Goal: Complete application form: Complete application form

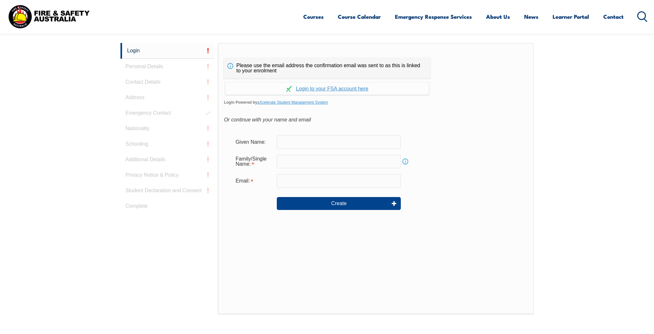
click at [312, 138] on input "text" at bounding box center [339, 142] width 124 height 14
type input "[PERSON_NAME]"
click at [311, 163] on input "text" at bounding box center [339, 162] width 124 height 14
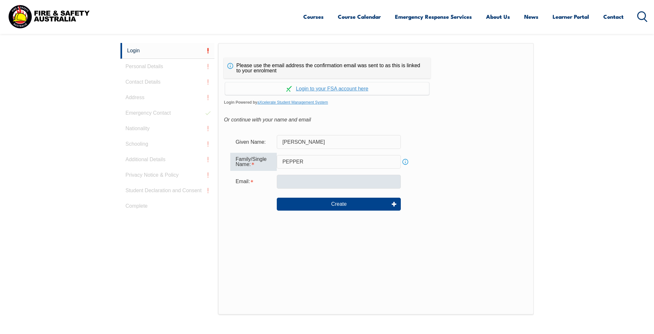
type input "PEPPER"
click at [314, 180] on input "email" at bounding box center [339, 182] width 124 height 14
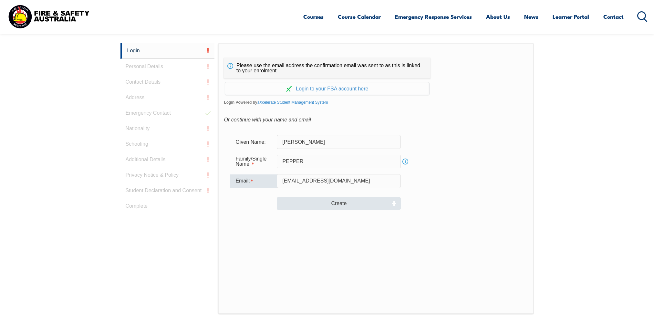
type input "[EMAIL_ADDRESS][DOMAIN_NAME]"
click at [348, 203] on button "Create" at bounding box center [339, 203] width 124 height 13
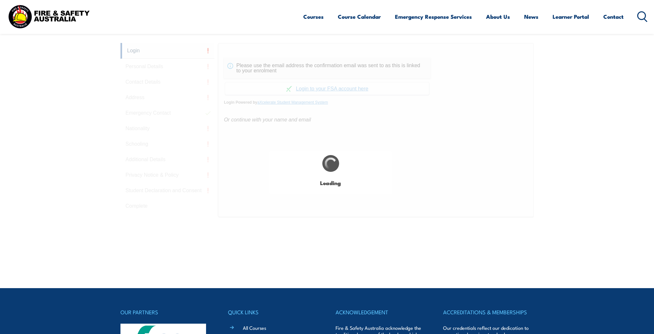
type input "[PERSON_NAME]"
type input "PEPPER"
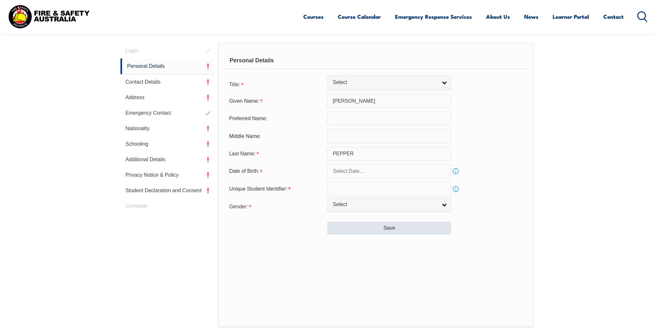
scroll to position [182, 0]
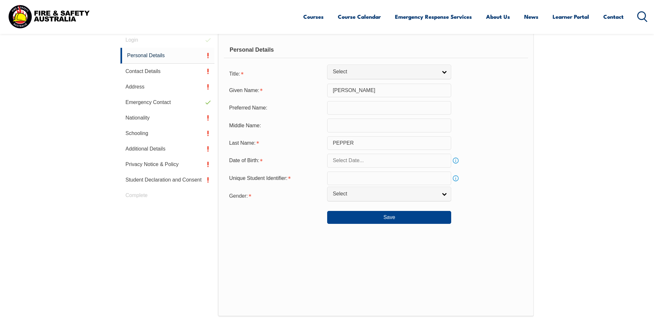
click at [336, 110] on input "text" at bounding box center [389, 108] width 124 height 14
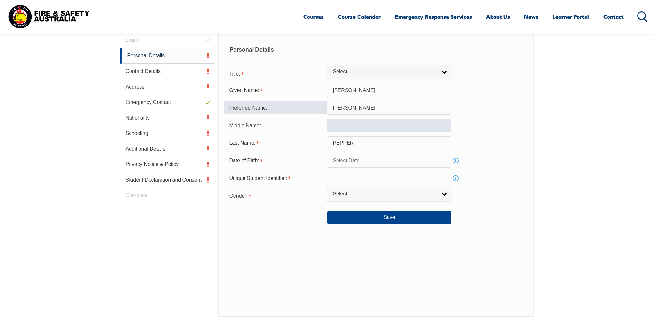
type input "[PERSON_NAME]"
click at [372, 130] on input "text" at bounding box center [389, 125] width 124 height 14
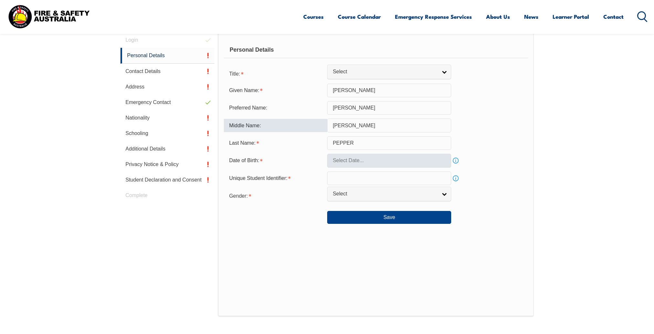
type input "[PERSON_NAME]"
click at [420, 158] on input "text" at bounding box center [389, 161] width 124 height 14
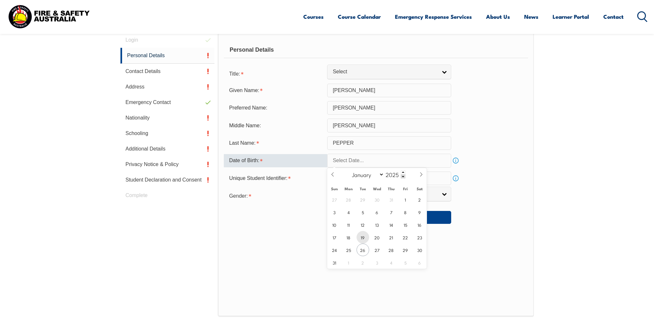
click at [363, 235] on span "19" at bounding box center [362, 237] width 13 height 13
type input "[DATE]"
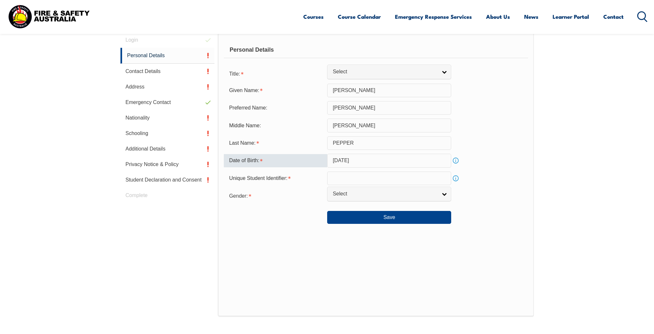
click at [357, 160] on input "[DATE]" at bounding box center [389, 161] width 124 height 14
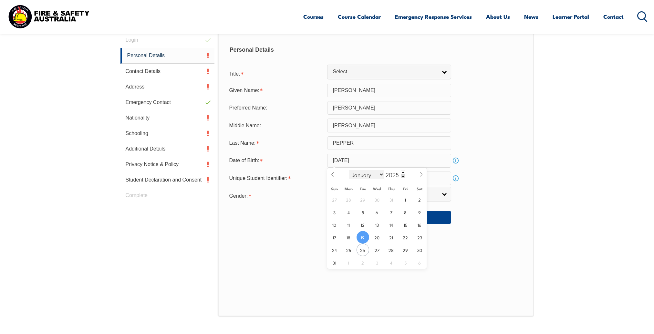
select select "6"
click at [401, 171] on span at bounding box center [403, 172] width 5 height 4
click at [401, 177] on span at bounding box center [403, 176] width 5 height 4
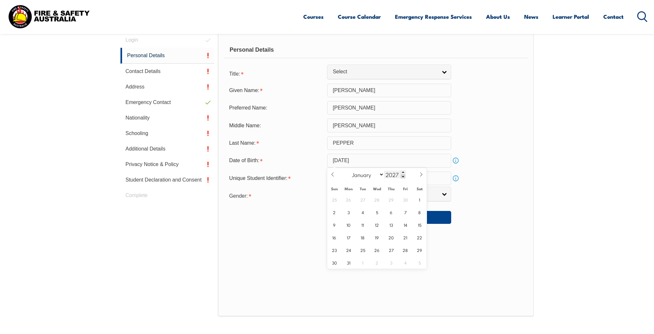
click at [401, 177] on span at bounding box center [403, 176] width 5 height 4
click at [402, 176] on span at bounding box center [403, 176] width 5 height 4
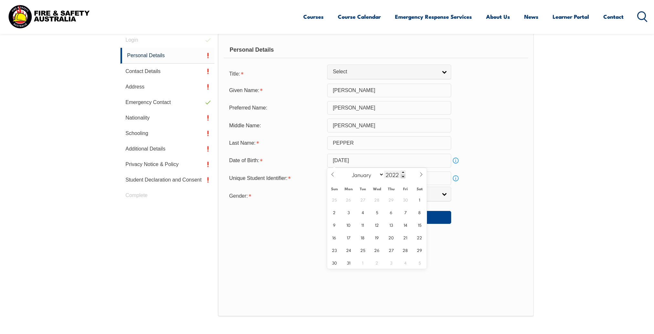
click at [402, 176] on span at bounding box center [403, 176] width 5 height 4
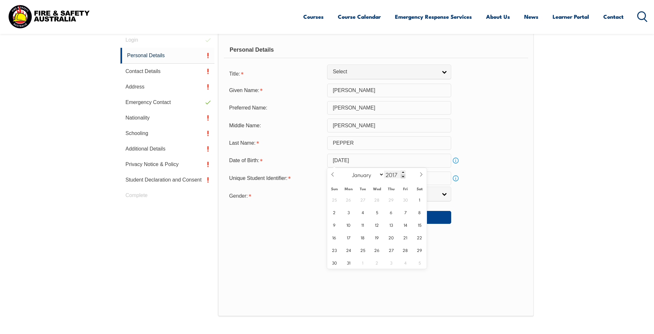
click at [402, 176] on span at bounding box center [403, 176] width 5 height 4
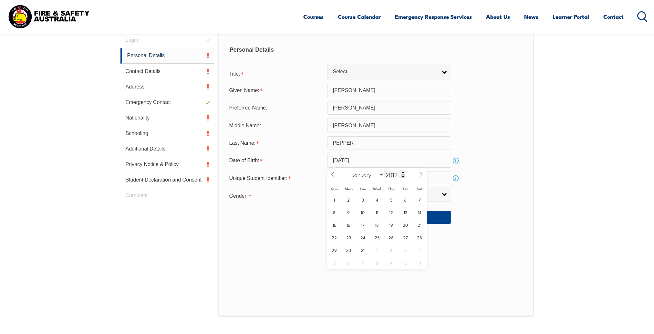
click at [402, 176] on span at bounding box center [403, 176] width 5 height 4
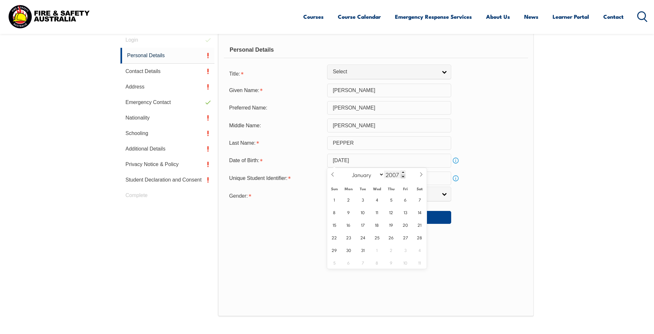
click at [402, 176] on span at bounding box center [403, 176] width 5 height 4
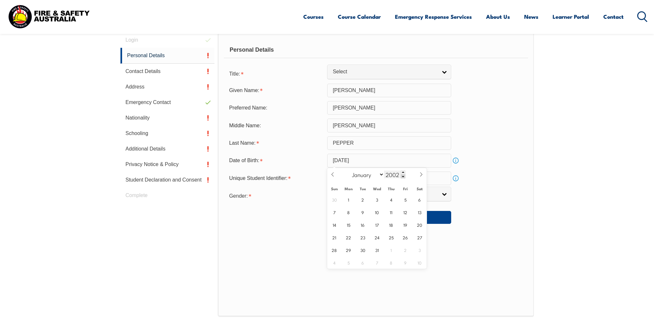
click at [402, 176] on span at bounding box center [403, 176] width 5 height 4
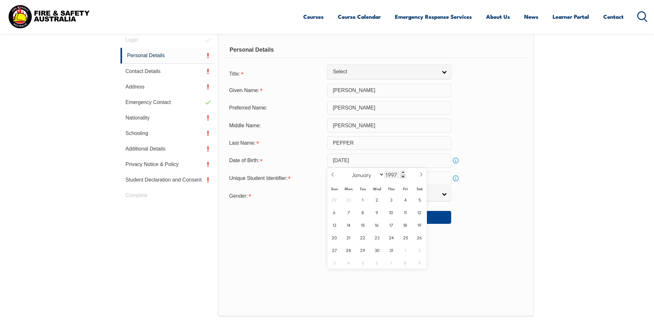
click at [402, 176] on span at bounding box center [403, 176] width 5 height 4
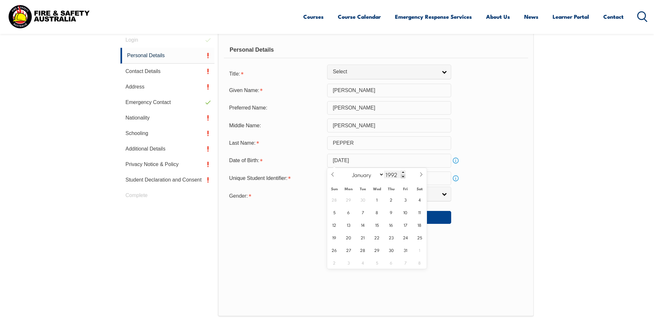
click at [402, 176] on span at bounding box center [403, 176] width 5 height 4
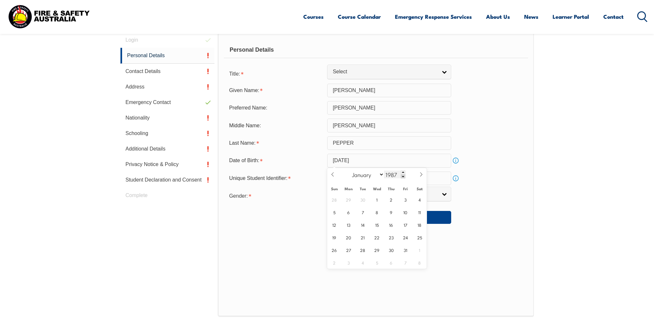
click at [402, 176] on span at bounding box center [403, 176] width 5 height 4
type input "1983"
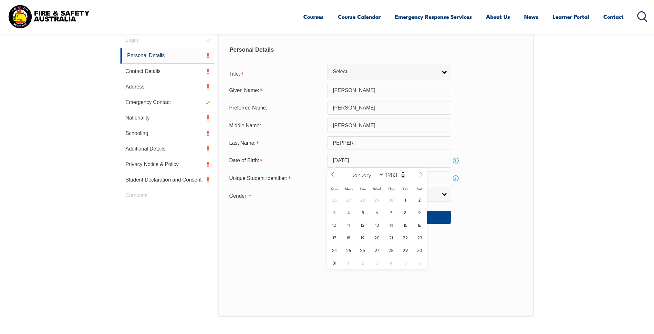
click at [481, 225] on div "Personal Details Title: Mr Mrs Ms Miss Other Select Given Name: [PERSON_NAME] P…" at bounding box center [375, 174] width 315 height 284
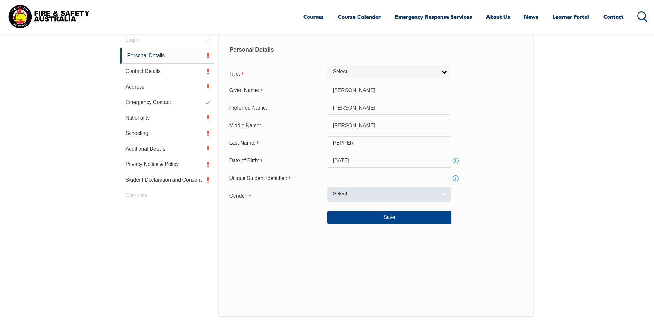
click at [446, 194] on link "Select" at bounding box center [389, 194] width 124 height 15
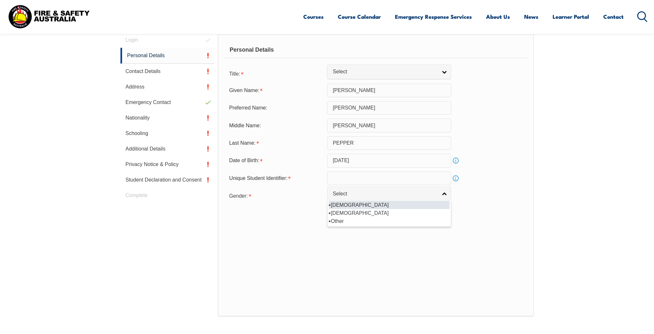
select select "M"
click at [399, 206] on li "[DEMOGRAPHIC_DATA]" at bounding box center [389, 205] width 121 height 8
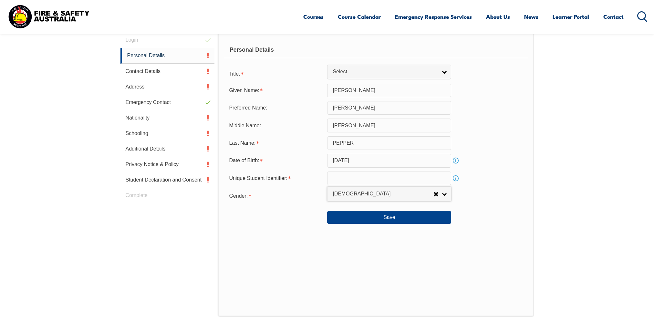
click at [341, 178] on input "text" at bounding box center [389, 178] width 124 height 14
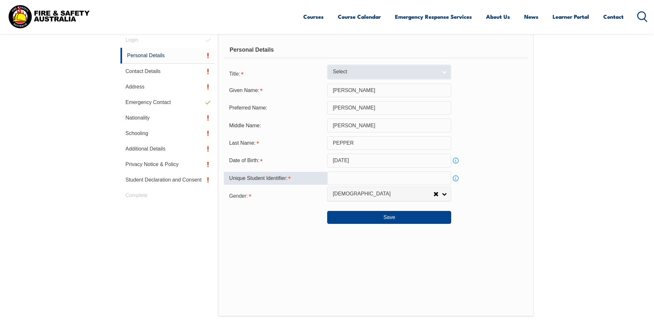
click at [445, 73] on link "Select" at bounding box center [389, 72] width 124 height 15
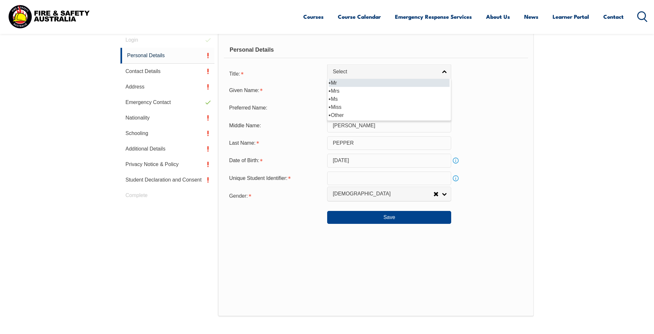
click at [432, 83] on li "Mr" at bounding box center [389, 83] width 121 height 8
select select "Mr"
click at [455, 178] on link "Info" at bounding box center [455, 178] width 9 height 9
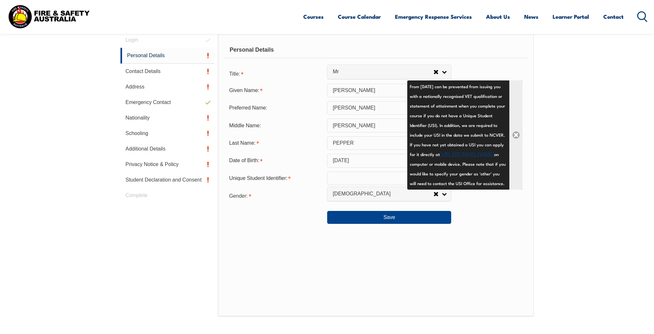
click at [514, 145] on link "Close" at bounding box center [515, 134] width 13 height 109
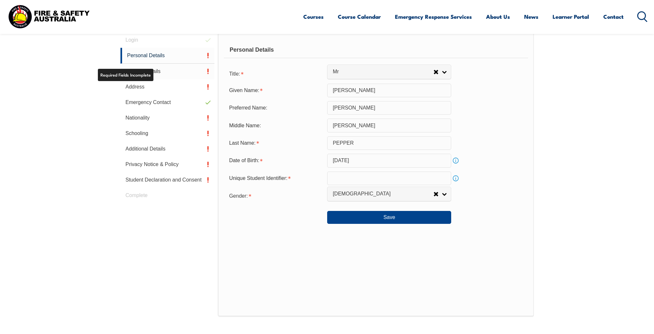
click at [205, 69] on link "Contact Details" at bounding box center [167, 71] width 94 height 15
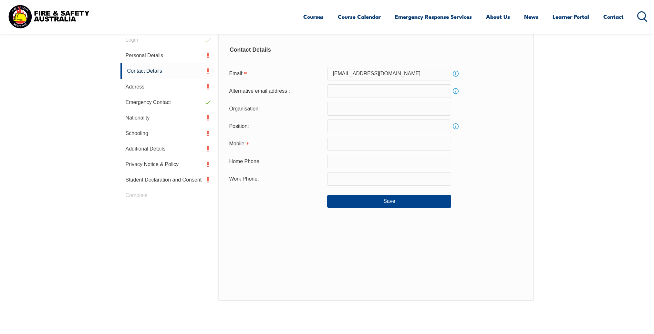
click at [337, 111] on input "text" at bounding box center [389, 109] width 124 height 14
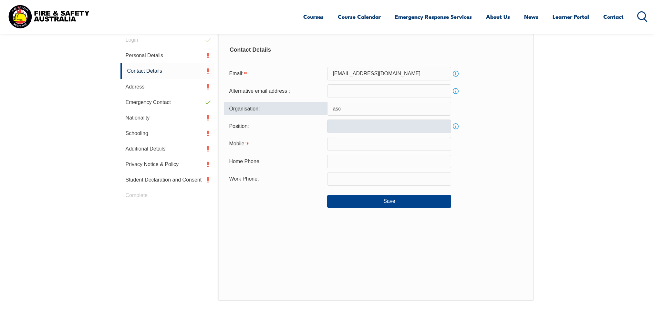
type input "asc"
click at [345, 126] on input "text" at bounding box center [389, 126] width 124 height 14
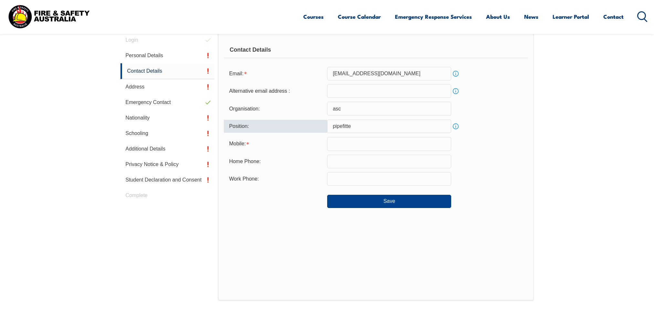
type input "pipefitter"
click at [146, 54] on link "Personal Details" at bounding box center [167, 55] width 94 height 15
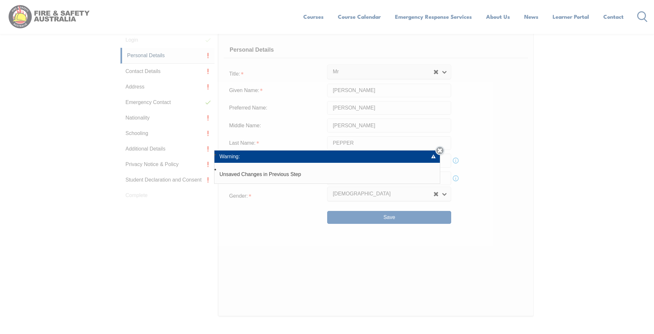
click at [442, 151] on link "Close" at bounding box center [439, 150] width 9 height 9
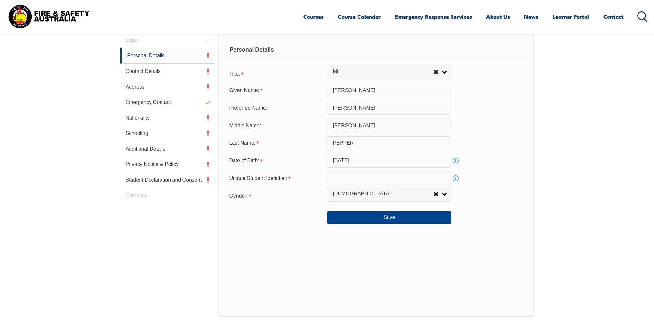
click at [371, 178] on input "text" at bounding box center [389, 178] width 124 height 14
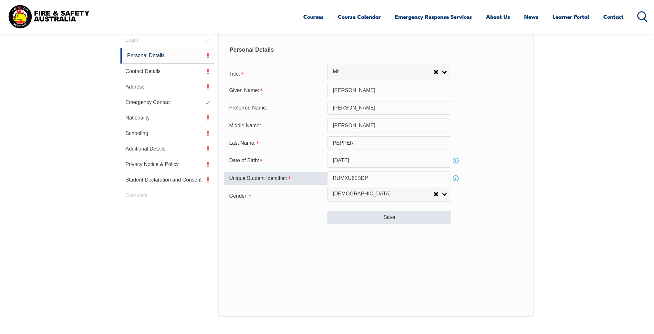
type input "RUMXU65BDP"
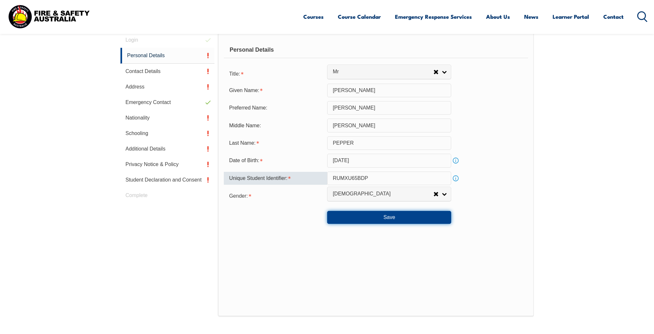
click at [393, 217] on button "Save" at bounding box center [389, 217] width 124 height 13
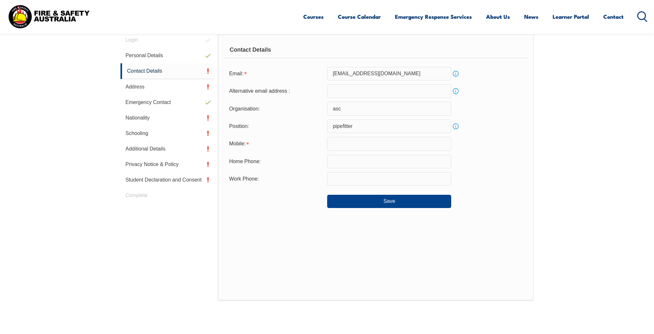
click at [347, 146] on input "text" at bounding box center [389, 144] width 124 height 14
type input "0468911495"
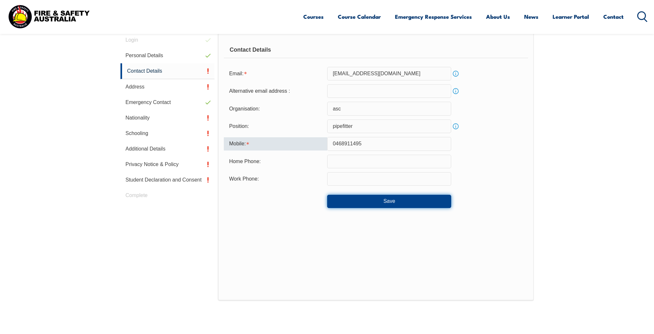
click at [386, 200] on button "Save" at bounding box center [389, 201] width 124 height 13
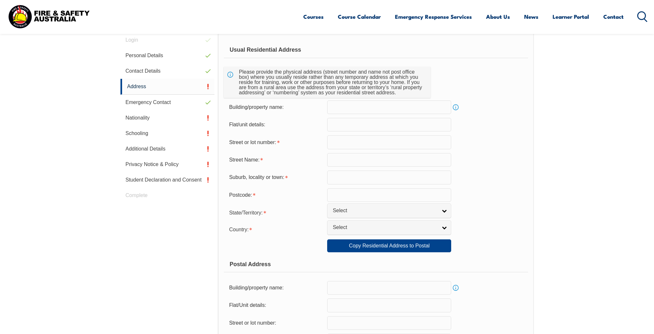
click at [342, 142] on input "text" at bounding box center [389, 142] width 124 height 14
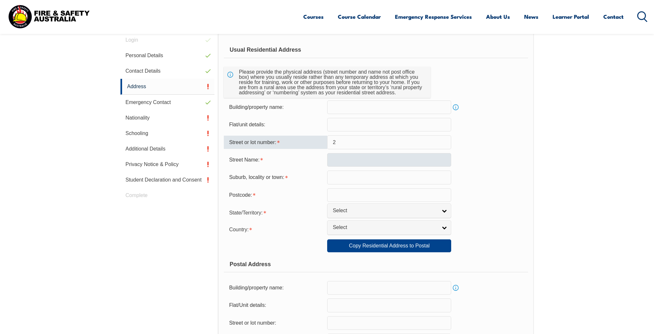
type input "2"
click at [341, 158] on input "text" at bounding box center [389, 160] width 124 height 14
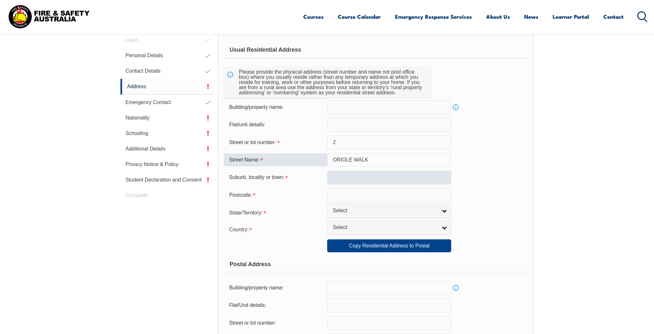
type input "ORIOLE WALK"
click at [355, 173] on input "text" at bounding box center [389, 177] width 124 height 14
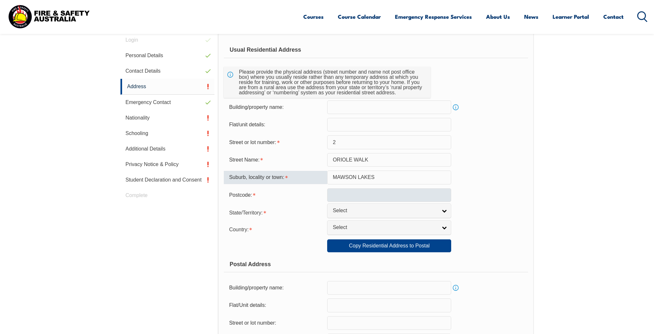
type input "MAWSON LAKES"
click at [350, 193] on input "text" at bounding box center [389, 195] width 124 height 14
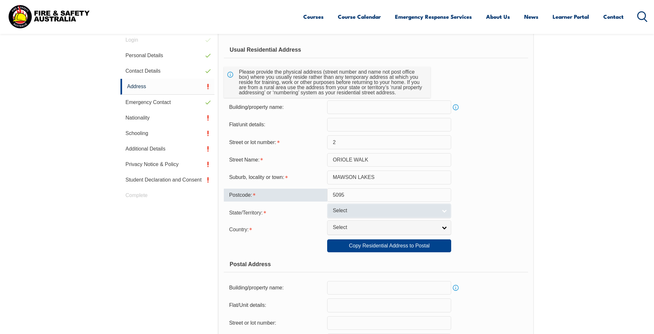
type input "5095"
click at [445, 212] on link "Select" at bounding box center [389, 210] width 124 height 15
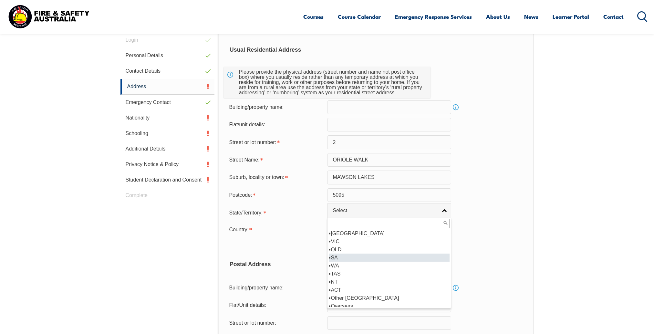
click at [424, 255] on li "SA" at bounding box center [389, 257] width 121 height 8
select select "SA"
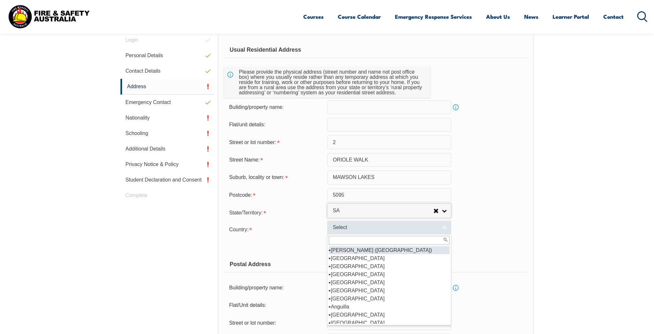
click at [445, 230] on link "Select" at bounding box center [389, 227] width 124 height 15
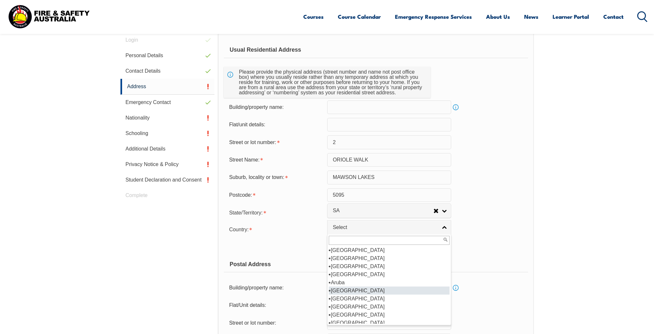
scroll to position [68, 0]
select select "1101"
click at [388, 290] on li "[GEOGRAPHIC_DATA]" at bounding box center [389, 287] width 121 height 8
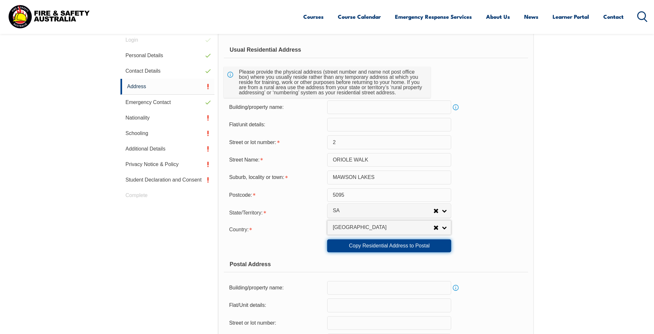
click at [387, 248] on link "Copy Residential Address to Postal" at bounding box center [389, 245] width 124 height 13
type input "2"
type input "ORIOLE WALK"
type input "MAWSON LAKES"
select select "SA"
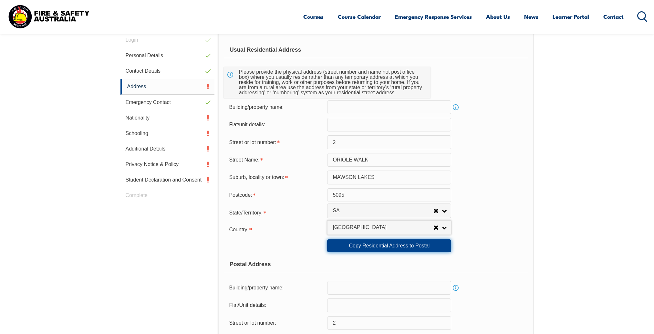
type input "5095"
select select "1101"
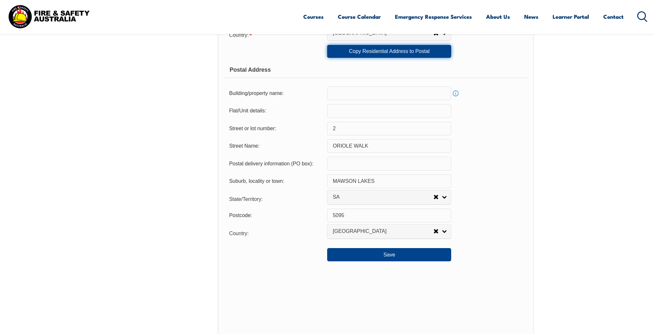
scroll to position [420, 0]
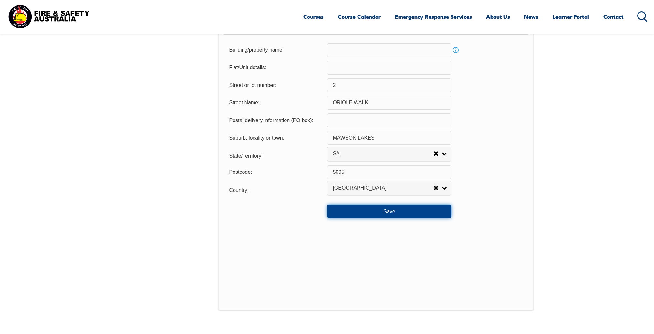
click at [396, 211] on button "Save" at bounding box center [389, 211] width 124 height 13
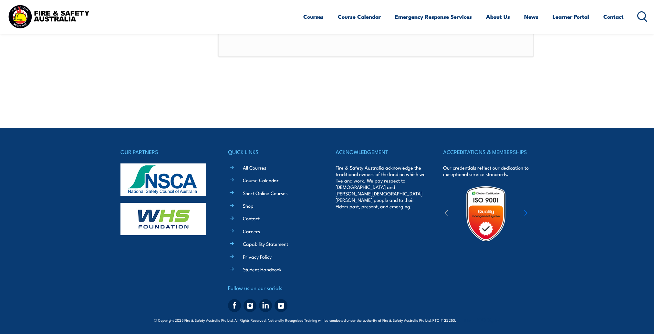
scroll to position [182, 0]
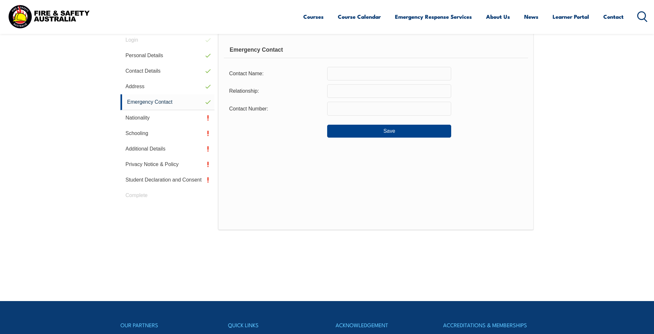
click at [338, 70] on input "text" at bounding box center [389, 74] width 124 height 14
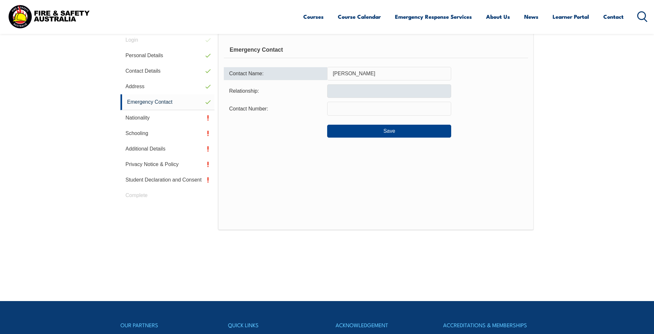
type input "[PERSON_NAME]"
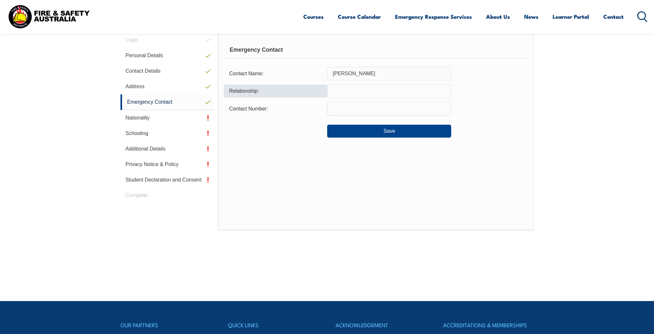
click at [337, 92] on input "text" at bounding box center [389, 91] width 124 height 14
type input "PARTNER"
click at [400, 110] on input "text" at bounding box center [389, 109] width 124 height 14
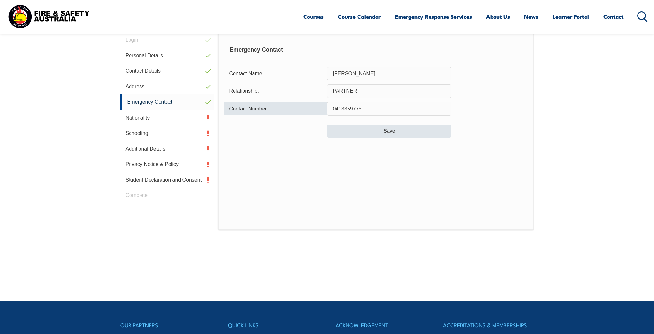
type input "0413359775"
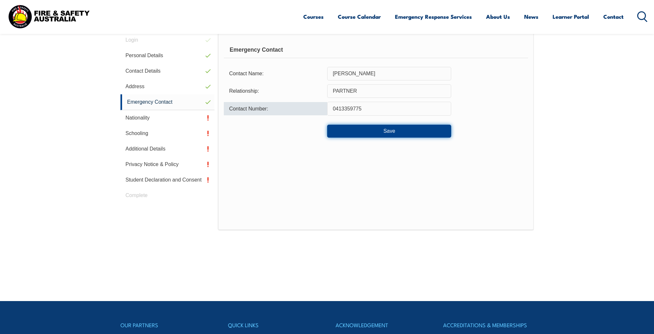
click at [403, 134] on button "Save" at bounding box center [389, 131] width 124 height 13
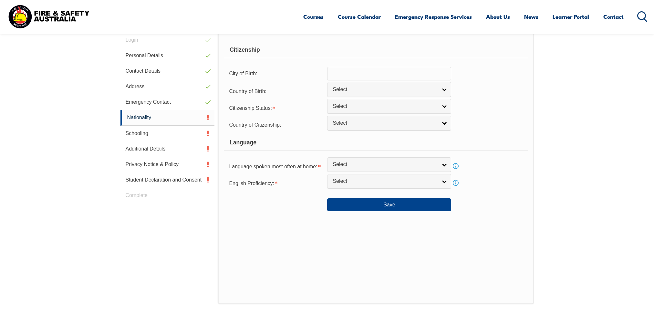
click at [349, 75] on input "text" at bounding box center [389, 74] width 124 height 14
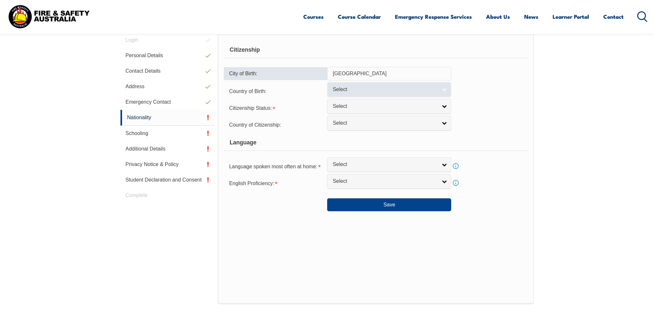
type input "[GEOGRAPHIC_DATA]"
click at [380, 90] on span "Select" at bounding box center [384, 89] width 105 height 7
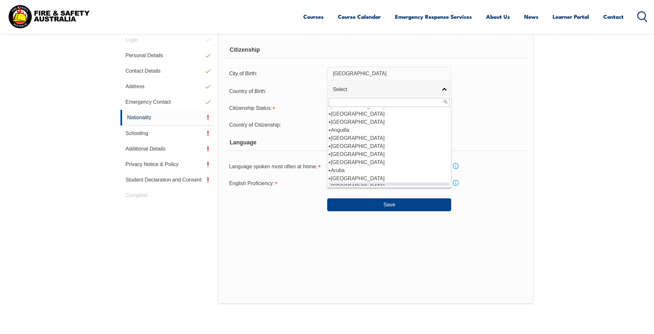
scroll to position [52, 0]
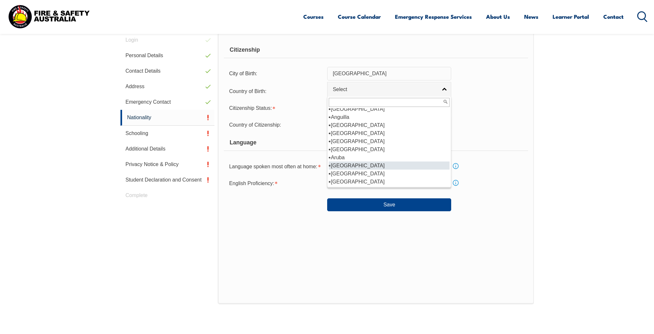
click at [415, 166] on li "[GEOGRAPHIC_DATA]" at bounding box center [389, 165] width 121 height 8
select select "1101"
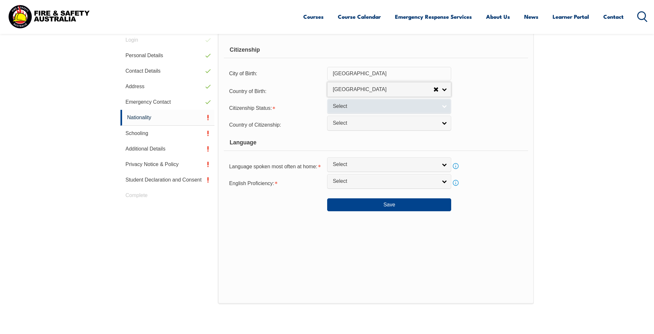
click at [447, 109] on link "Select" at bounding box center [389, 106] width 124 height 15
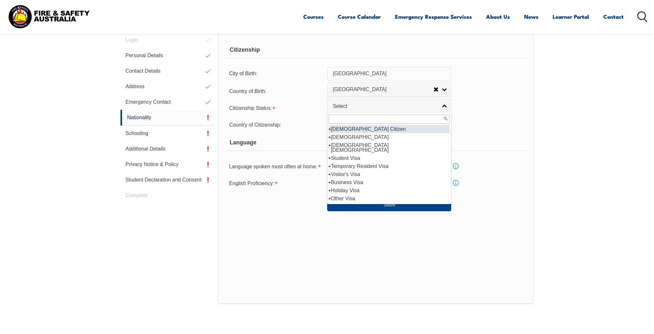
select select "1"
click at [431, 128] on li "[DEMOGRAPHIC_DATA] Citizen" at bounding box center [389, 129] width 121 height 8
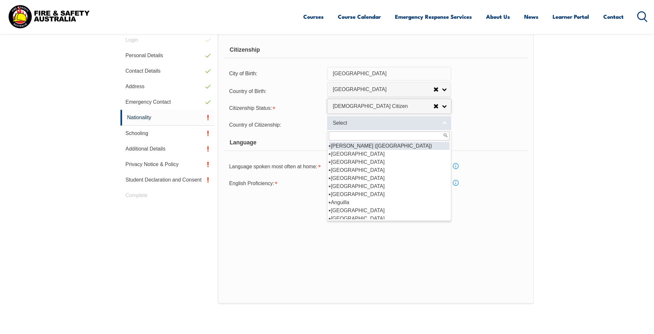
click at [444, 122] on link "Select" at bounding box center [389, 123] width 124 height 15
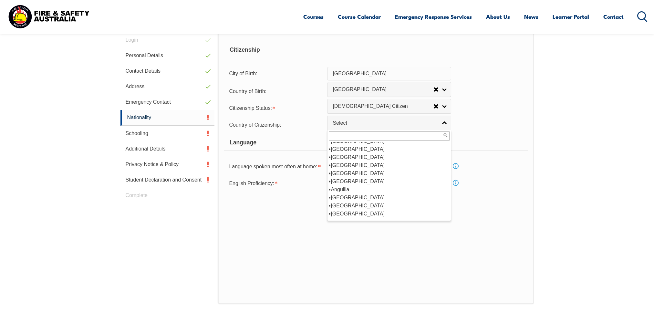
scroll to position [27, 0]
click at [449, 214] on div "[GEOGRAPHIC_DATA] ([GEOGRAPHIC_DATA]) [GEOGRAPHIC_DATA] [GEOGRAPHIC_DATA] [GEOG…" at bounding box center [389, 175] width 124 height 91
select select "1101"
click at [405, 199] on li "[GEOGRAPHIC_DATA]" at bounding box center [389, 203] width 121 height 8
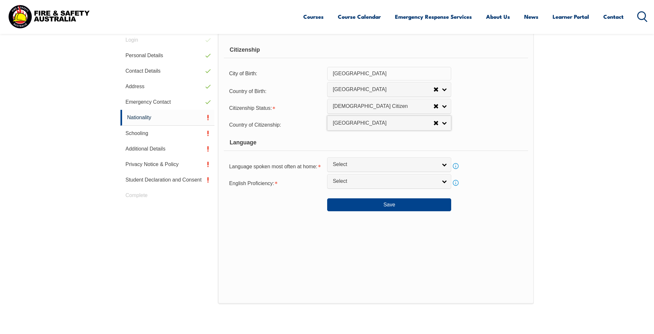
scroll to position [53, 0]
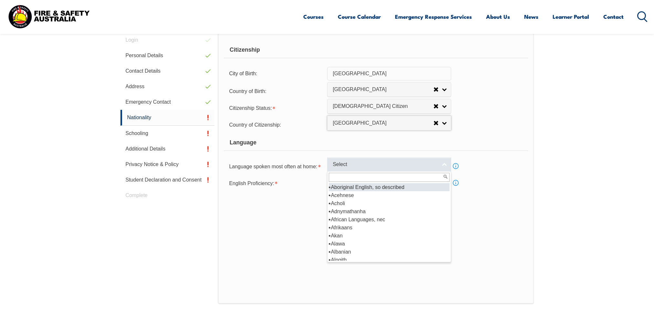
click at [445, 166] on link "Select" at bounding box center [389, 164] width 124 height 15
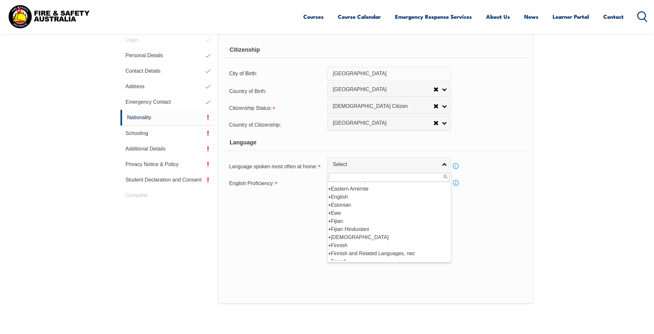
scroll to position [787, 0]
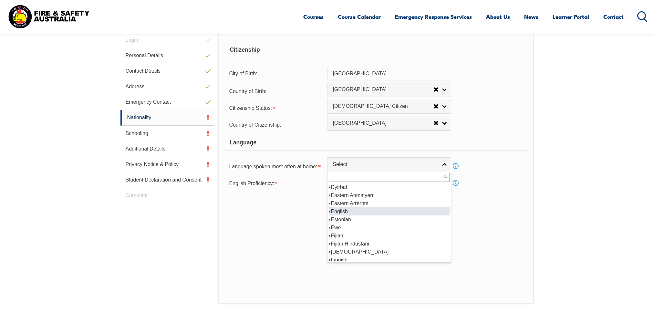
click at [353, 210] on li "English" at bounding box center [389, 211] width 121 height 8
select select "1201"
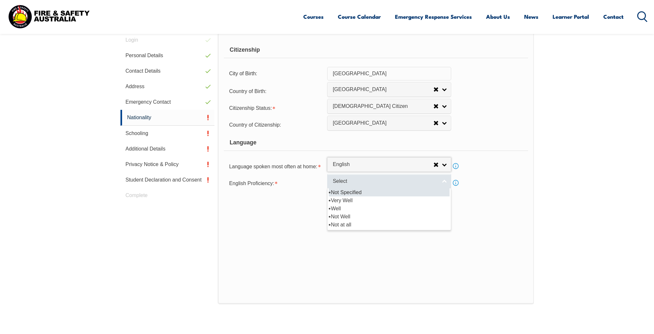
click at [443, 181] on link "Select" at bounding box center [389, 181] width 124 height 15
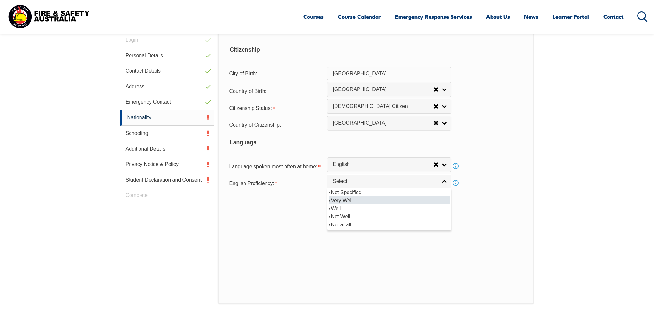
click at [427, 200] on li "Very Well" at bounding box center [389, 200] width 121 height 8
select select "1"
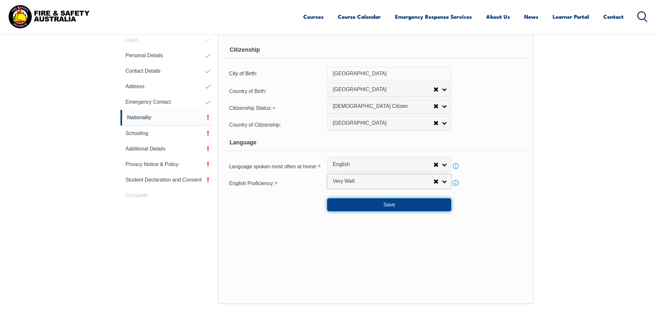
click at [395, 207] on button "Save" at bounding box center [389, 204] width 124 height 13
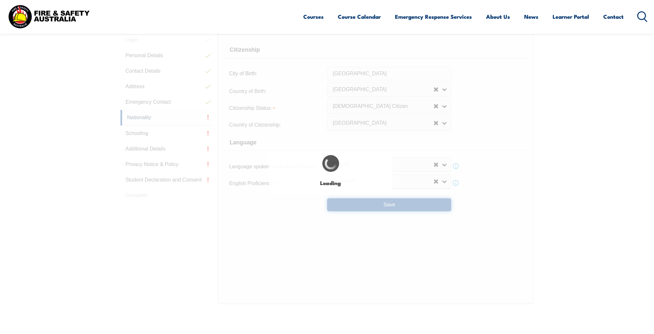
select select "false"
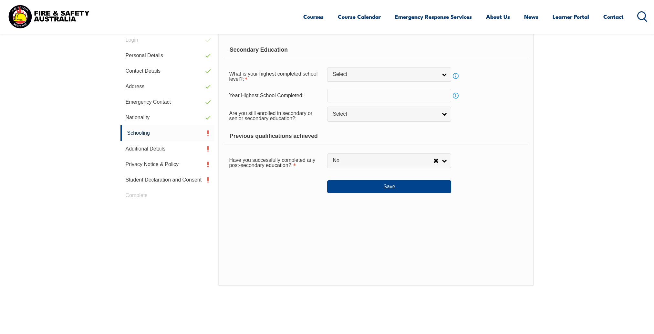
scroll to position [0, 0]
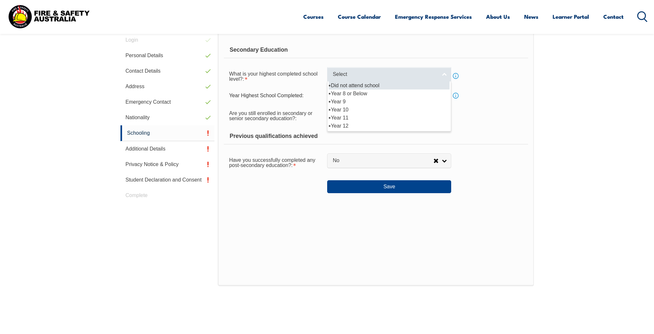
click at [444, 76] on link "Select" at bounding box center [389, 74] width 124 height 15
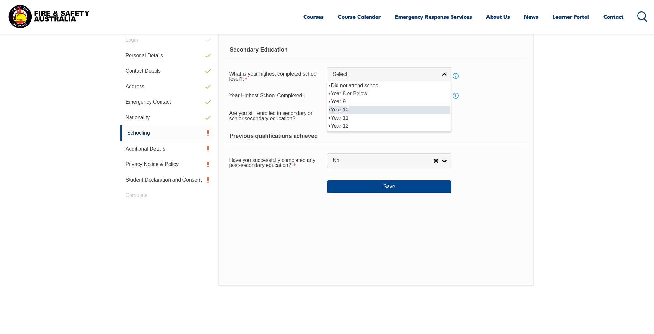
select select "10"
click at [430, 108] on li "Year 10" at bounding box center [389, 110] width 121 height 8
click at [414, 99] on input "text" at bounding box center [389, 96] width 124 height 14
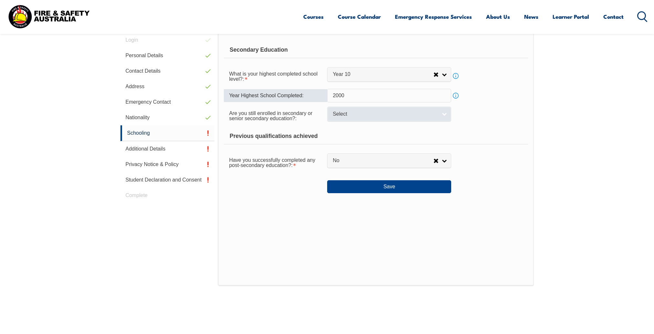
type input "2000"
click at [447, 113] on link "Select" at bounding box center [389, 114] width 124 height 15
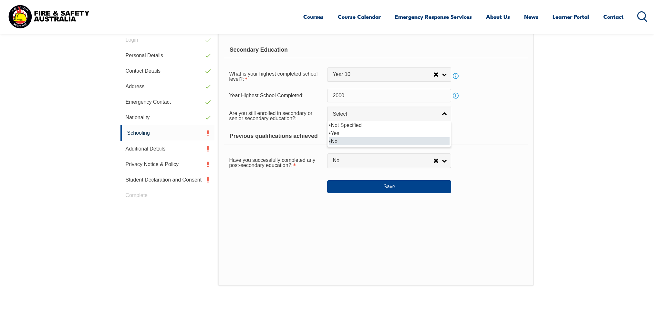
select select "false"
click at [434, 140] on li "No" at bounding box center [389, 141] width 121 height 8
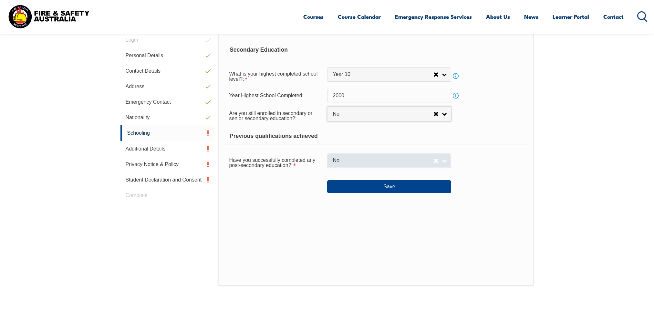
click at [444, 162] on link "No" at bounding box center [389, 160] width 124 height 15
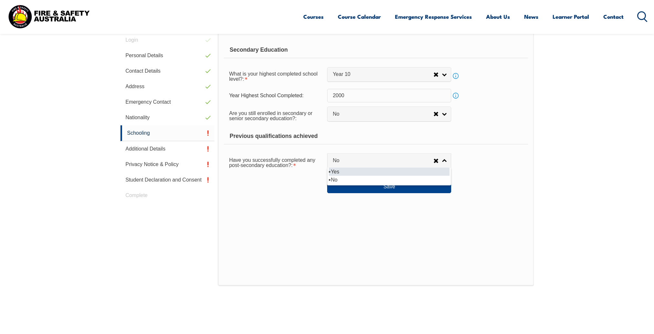
click at [434, 171] on li "Yes" at bounding box center [389, 172] width 121 height 8
select select "true"
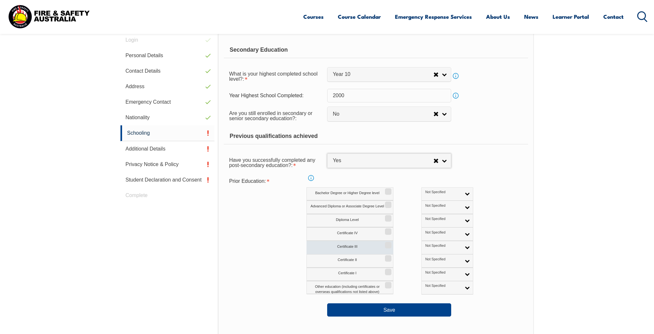
click at [388, 243] on input "Certificate III" at bounding box center [387, 242] width 4 height 1
checkbox input "true"
click at [440, 247] on link "Not Specified" at bounding box center [447, 247] width 52 height 13
click at [431, 267] on li "Australian Qualification" at bounding box center [447, 268] width 48 height 13
click at [407, 311] on button "Save" at bounding box center [389, 309] width 124 height 13
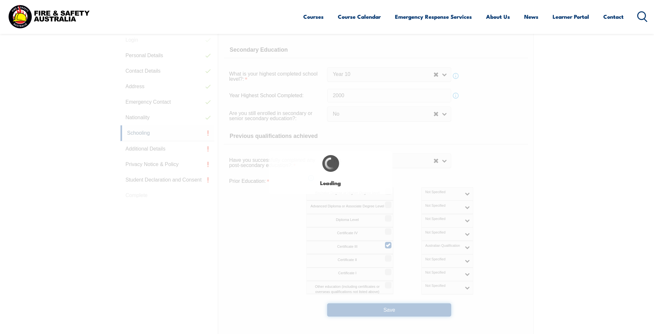
select select
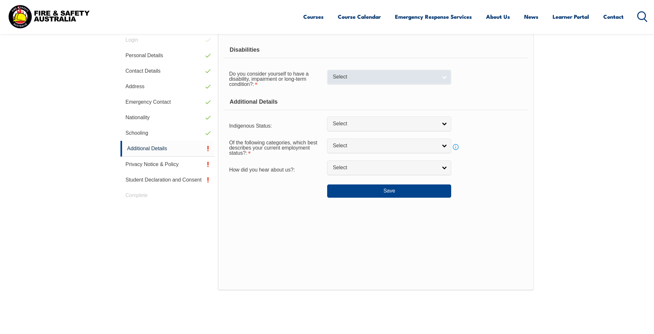
click at [444, 77] on link "Select" at bounding box center [389, 77] width 124 height 15
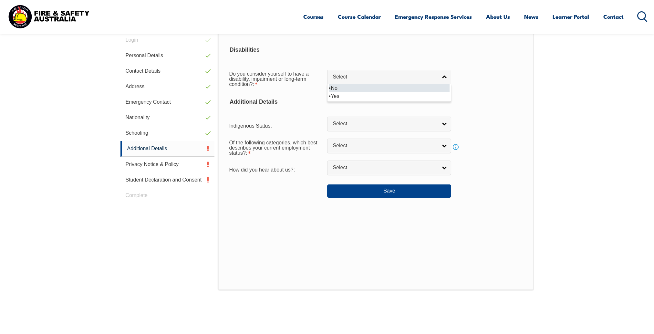
click at [430, 89] on li "No" at bounding box center [389, 88] width 121 height 8
select select "false"
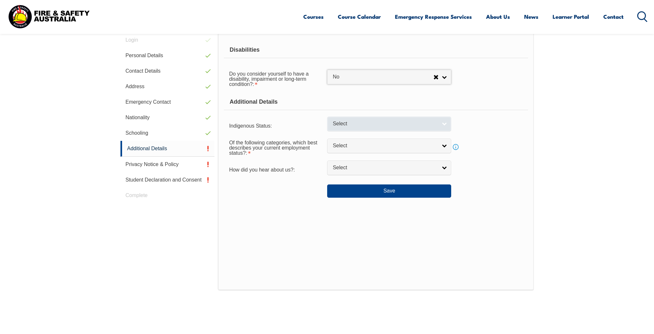
click at [445, 122] on link "Select" at bounding box center [389, 124] width 124 height 15
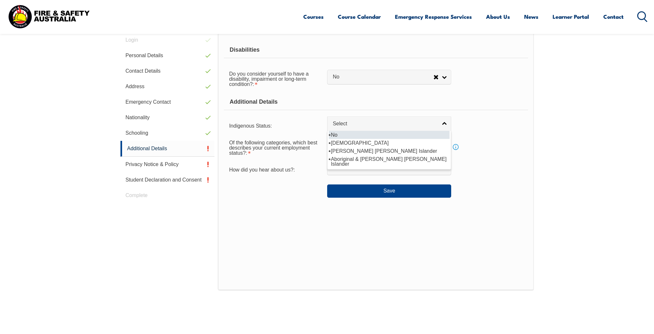
click at [437, 133] on li "No" at bounding box center [389, 135] width 121 height 8
select select "4"
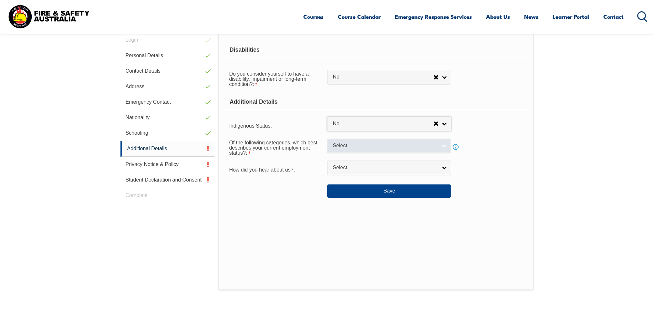
click at [444, 147] on link "Select" at bounding box center [389, 145] width 124 height 15
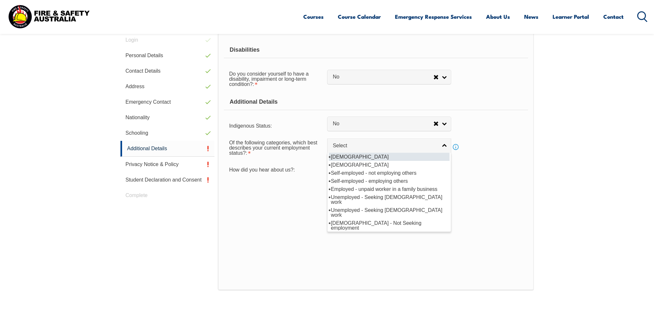
click at [437, 157] on li "[DEMOGRAPHIC_DATA]" at bounding box center [389, 157] width 121 height 8
select select "1"
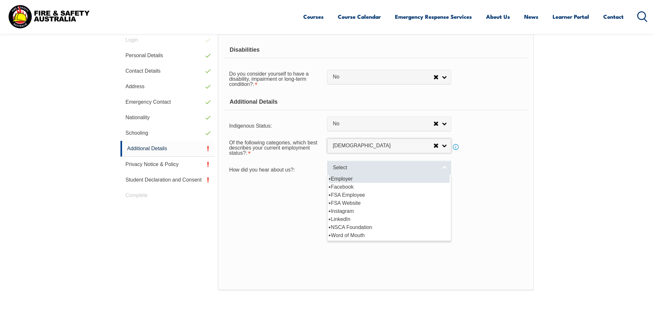
click at [445, 168] on link "Select" at bounding box center [389, 167] width 124 height 15
select select "8019"
click at [435, 177] on li "Employer" at bounding box center [389, 179] width 121 height 8
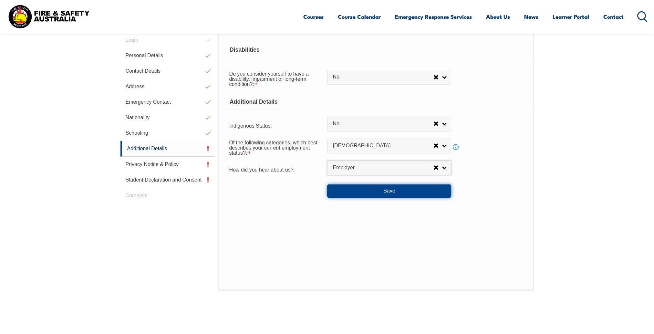
click at [391, 188] on button "Save" at bounding box center [389, 190] width 124 height 13
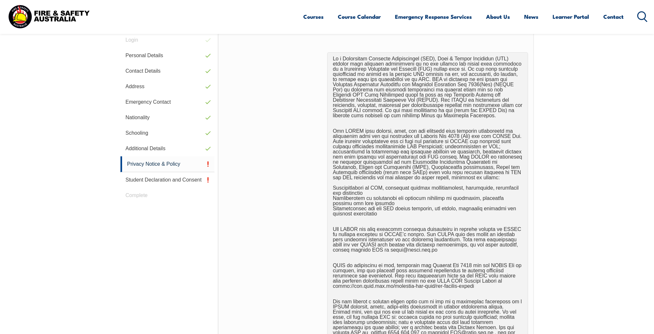
scroll to position [396, 0]
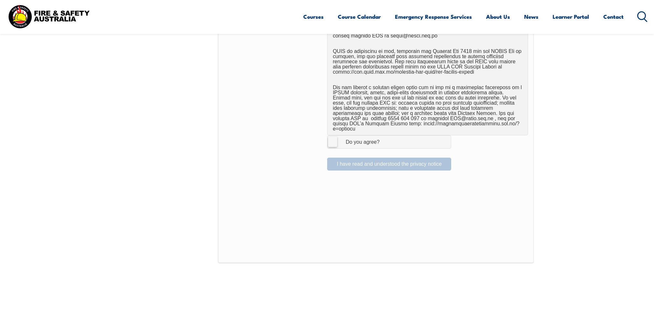
click at [332, 135] on label "I Agree Do you agree?" at bounding box center [389, 141] width 124 height 13
click at [384, 136] on input "I Agree Do you agree?" at bounding box center [389, 142] width 11 height 12
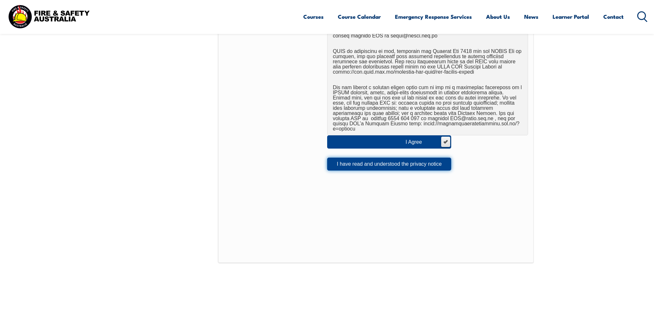
click at [360, 159] on button "I have read and understood the privacy notice" at bounding box center [389, 163] width 124 height 13
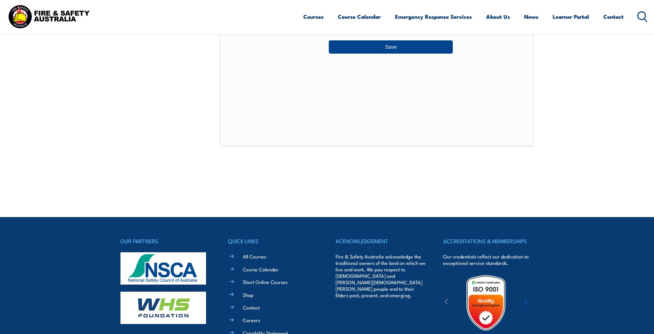
scroll to position [182, 0]
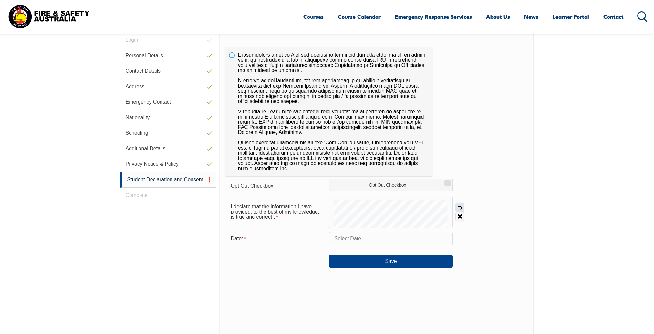
click at [460, 206] on link "Undo" at bounding box center [459, 207] width 9 height 9
click at [439, 237] on input "text" at bounding box center [391, 239] width 124 height 14
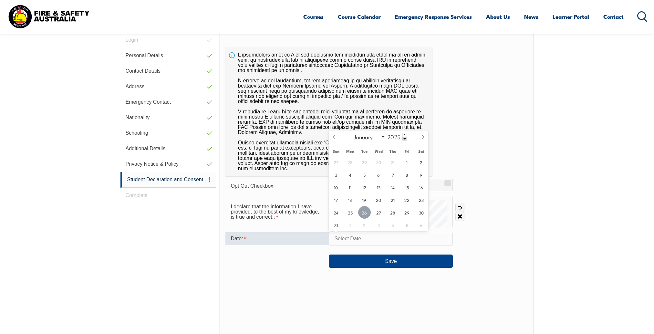
click at [364, 212] on span "26" at bounding box center [364, 212] width 13 height 13
type input "[DATE]"
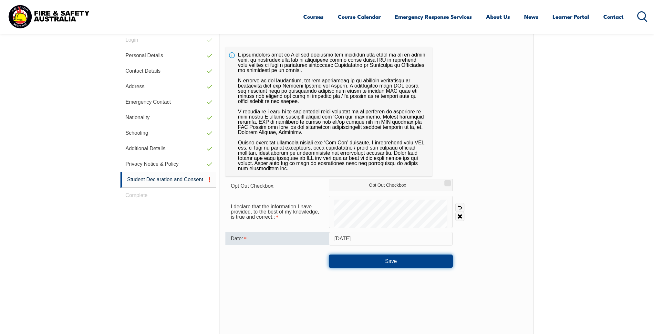
click at [403, 264] on button "Save" at bounding box center [391, 260] width 124 height 13
